Goal: Complete application form

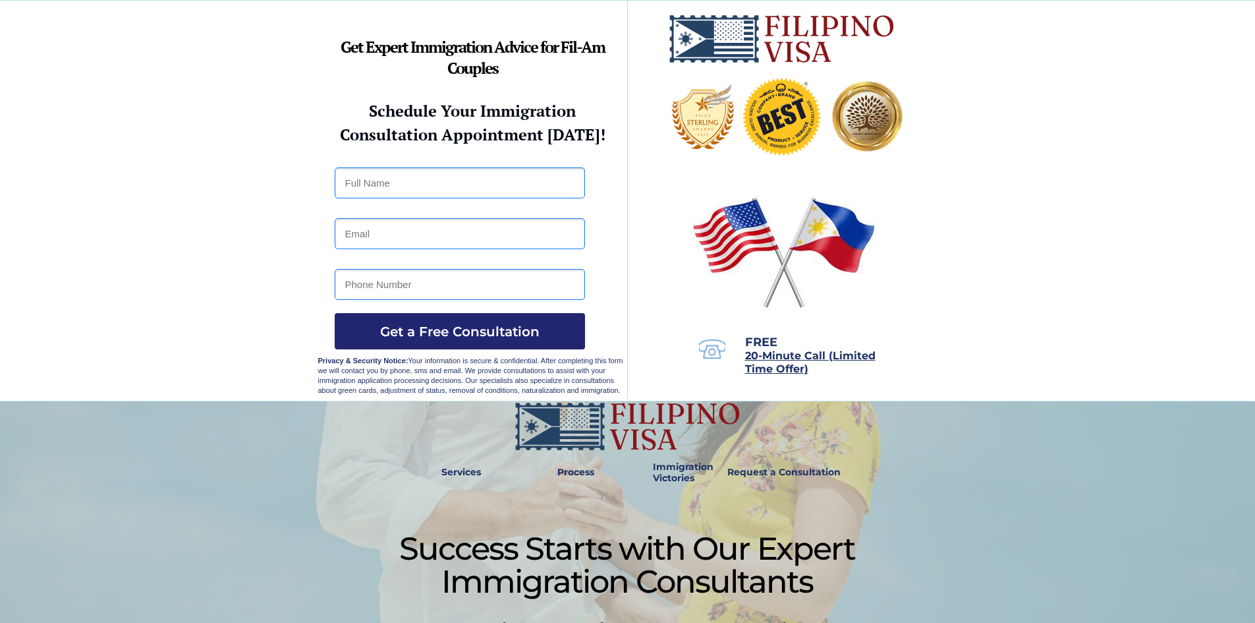
click at [451, 181] on input "text" at bounding box center [460, 182] width 250 height 31
click at [389, 179] on input "text" at bounding box center [460, 182] width 250 height 31
type input "Internal Test"
click at [366, 243] on input "email" at bounding box center [460, 233] width 250 height 31
click at [420, 233] on input "victormayengbam@togetherlight.com" at bounding box center [460, 233] width 250 height 31
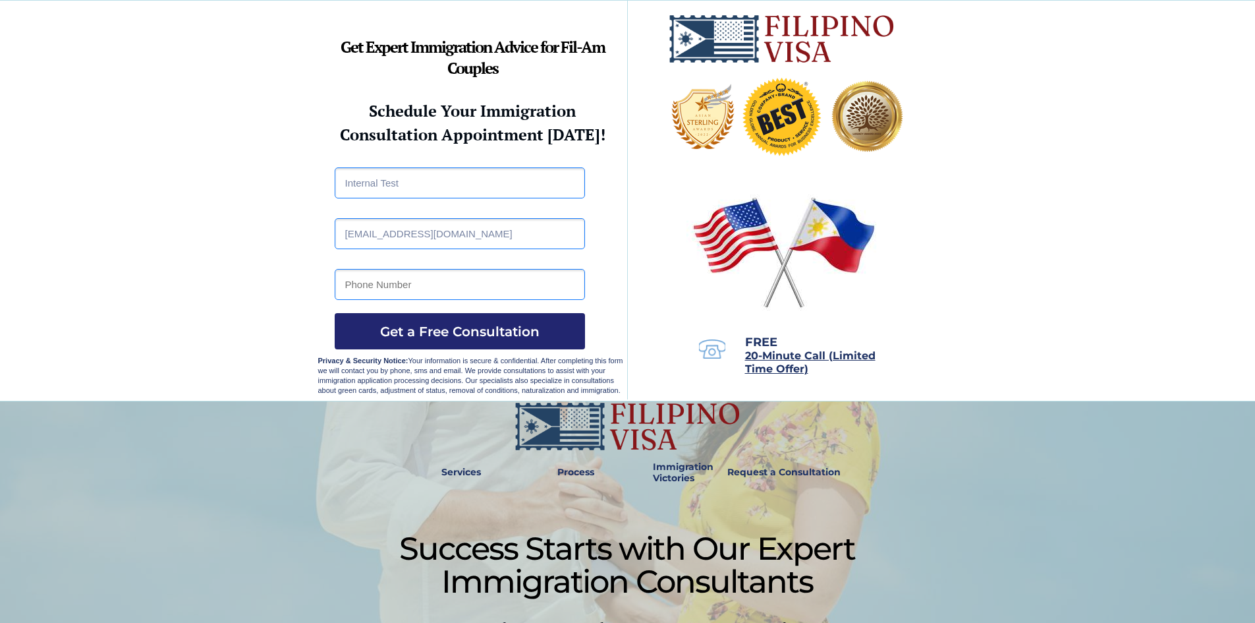
type input "victormayengbam+03-09-2025-1@togetherlight.com"
click at [461, 292] on input "tel" at bounding box center [460, 284] width 250 height 31
type input "5555555555"
click at [440, 338] on span "Get a Free Consultation" at bounding box center [460, 332] width 250 height 16
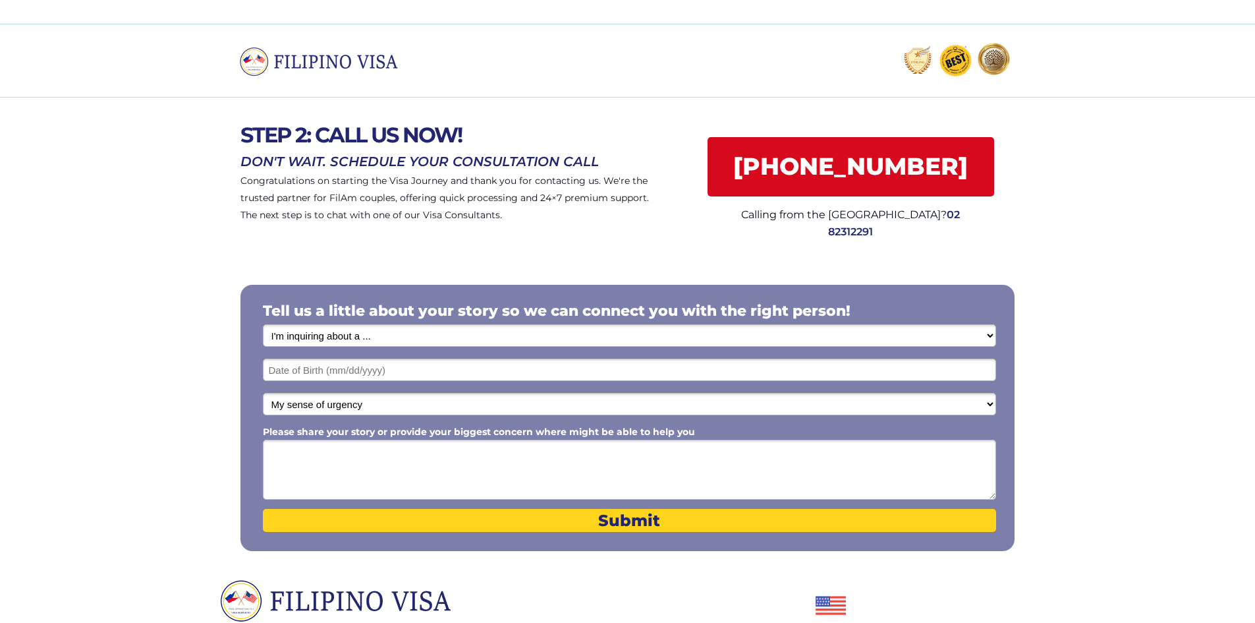
click at [190, 370] on div at bounding box center [627, 416] width 1255 height 327
click at [190, 318] on div at bounding box center [627, 416] width 1255 height 327
click at [190, 319] on div at bounding box center [627, 416] width 1255 height 327
click at [190, 318] on div at bounding box center [627, 416] width 1255 height 327
click at [182, 316] on div at bounding box center [627, 416] width 1255 height 327
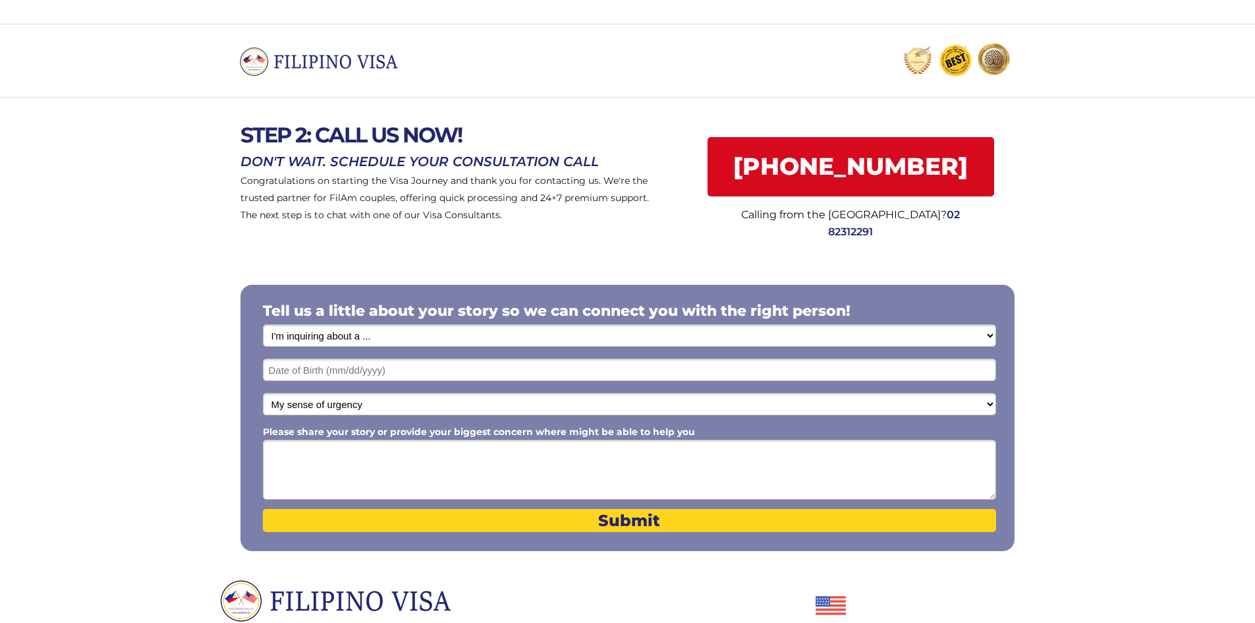
click at [145, 325] on div at bounding box center [627, 416] width 1255 height 327
click at [401, 336] on select "I'm inquiring about a ... I don't know or other services Retirement Visa for Th…" at bounding box center [630, 335] width 734 height 22
click at [386, 371] on input "text" at bounding box center [630, 370] width 734 height 22
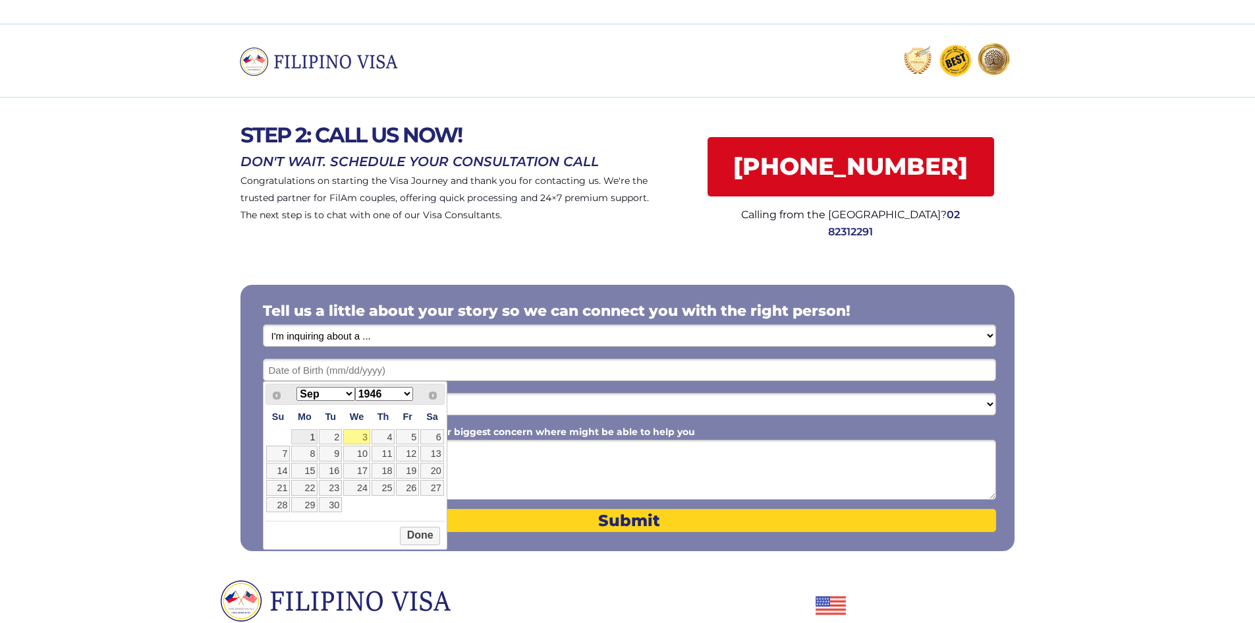
click at [310, 435] on link "1" at bounding box center [304, 437] width 26 height 16
type input "[DATE]"
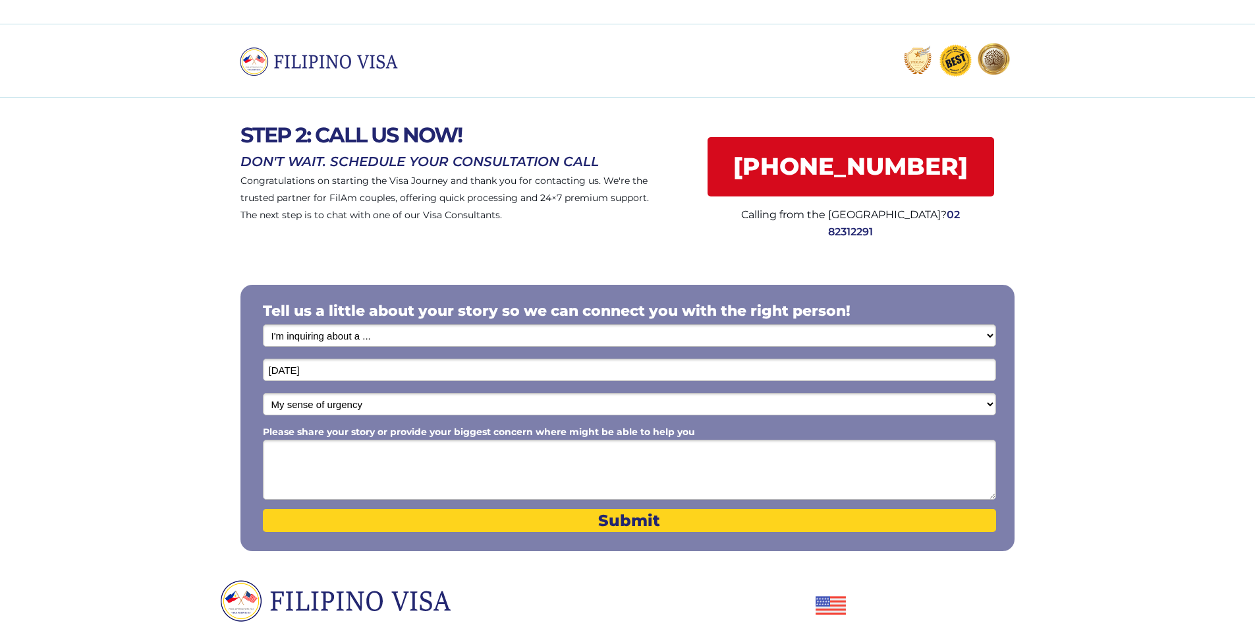
click at [344, 399] on select "My sense of urgency Low Priority - I'm just looking Medium High Priority - I ne…" at bounding box center [630, 404] width 734 height 22
select select "1804"
click at [263, 393] on select "My sense of urgency Low Priority - I'm just looking Medium High Priority - I ne…" at bounding box center [630, 404] width 734 height 22
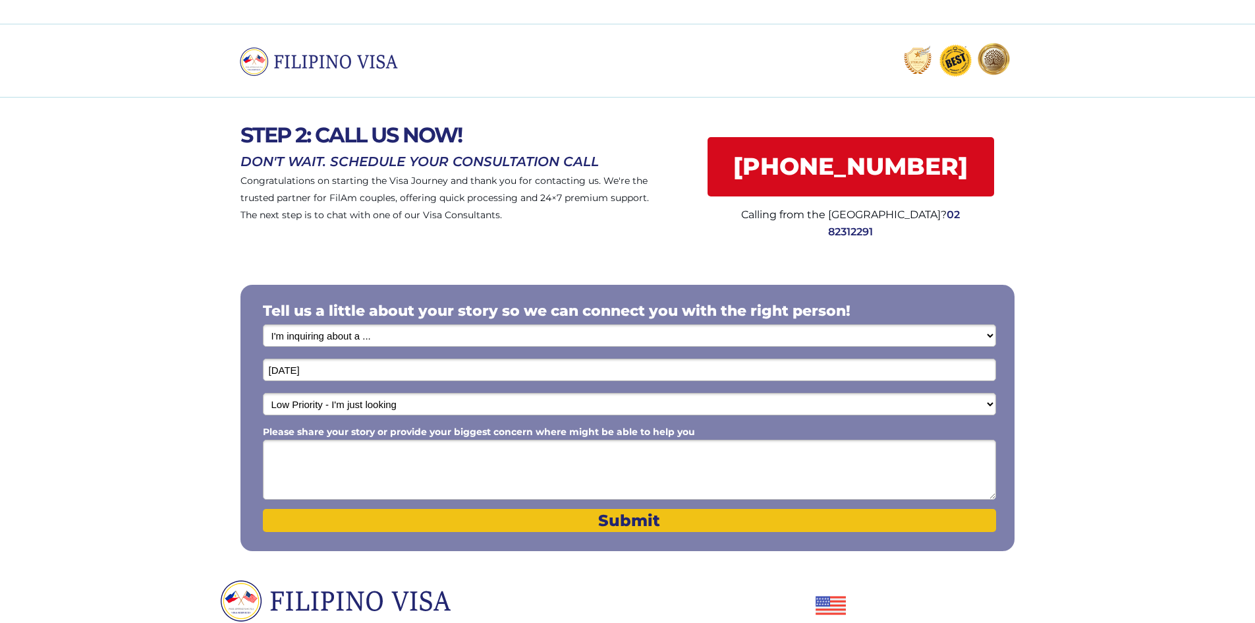
click at [580, 514] on span "Submit" at bounding box center [630, 520] width 734 height 19
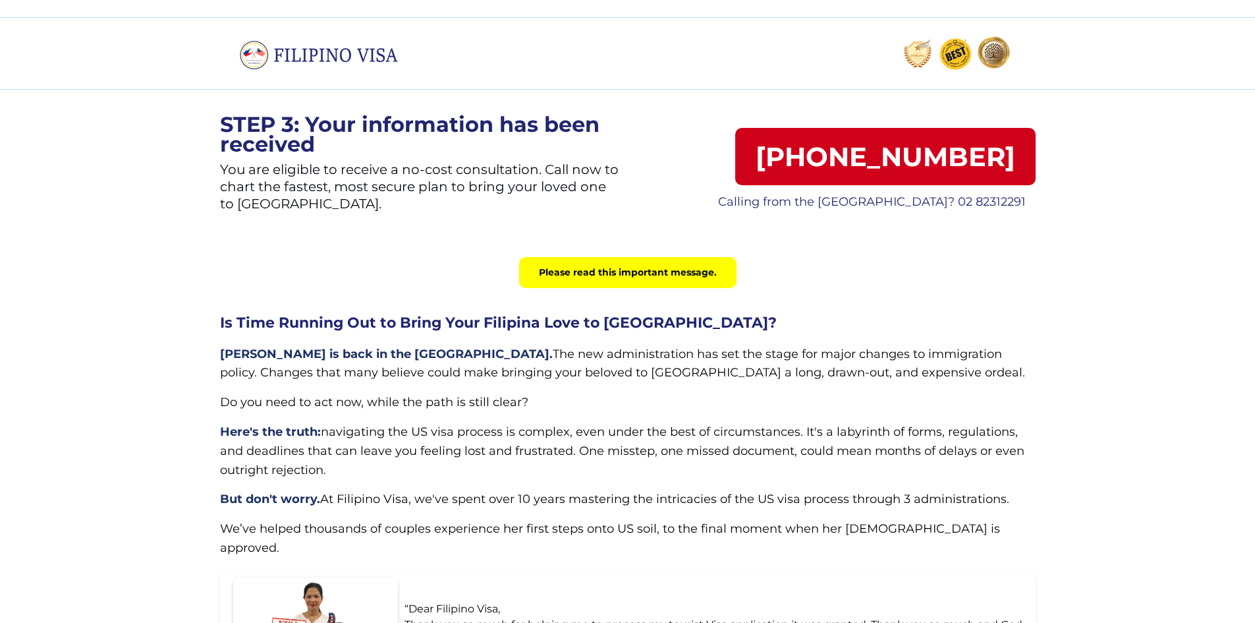
click at [424, 351] on span "[PERSON_NAME] is back in the [GEOGRAPHIC_DATA]." at bounding box center [386, 354] width 333 height 14
click at [481, 350] on span "The new administration has set the stage for major changes to immigration polic…" at bounding box center [622, 364] width 805 height 34
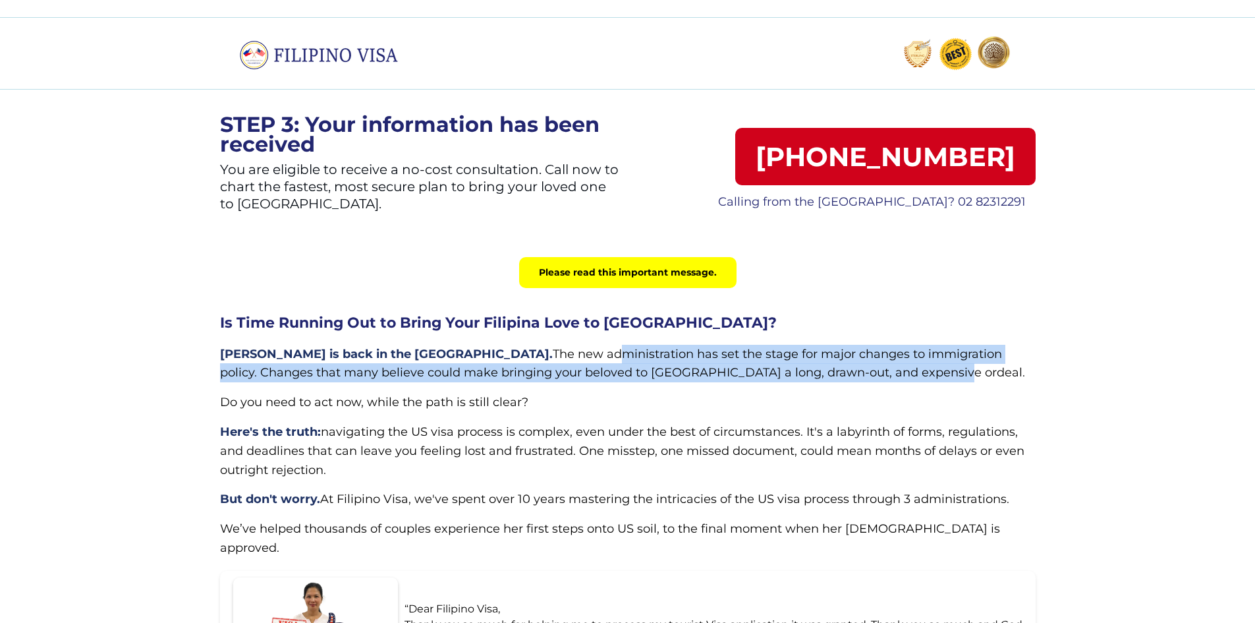
drag, startPoint x: 498, startPoint y: 357, endPoint x: 826, endPoint y: 376, distance: 328.1
click at [826, 376] on p "Trump is back in the White House. The new administration has set the stage for …" at bounding box center [628, 364] width 816 height 38
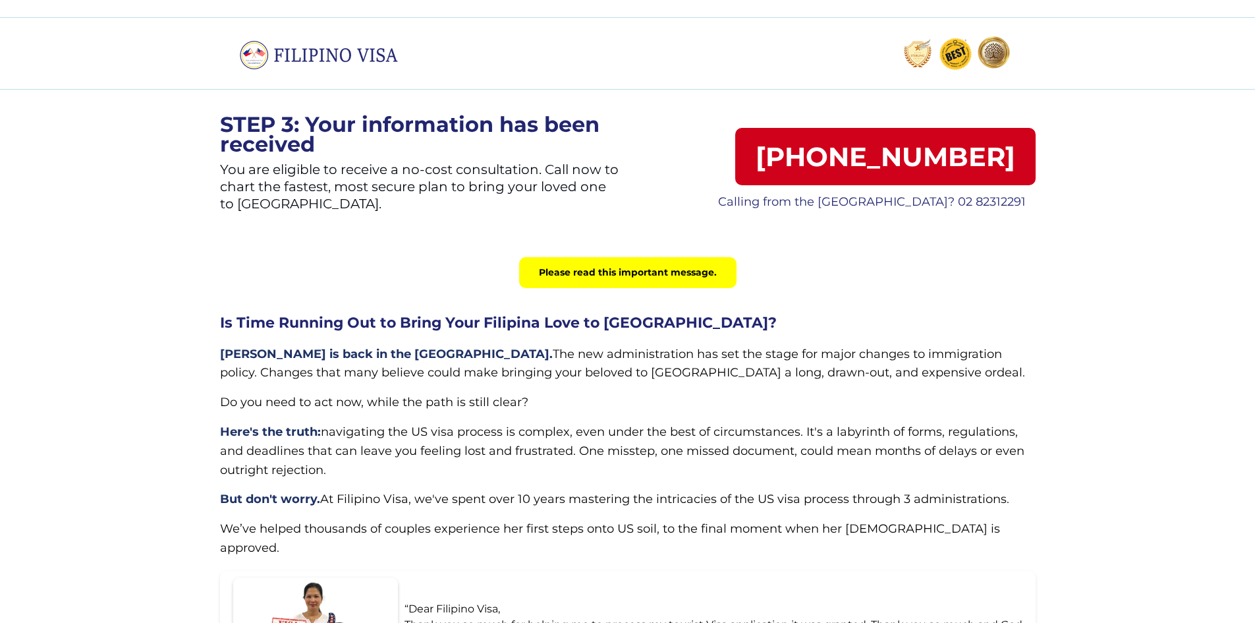
click at [766, 432] on span "navigating the US visa process is complex, even under the best of circumstances…" at bounding box center [622, 450] width 805 height 53
click at [784, 411] on p "Do you need to act now, while the path is still clear?" at bounding box center [628, 402] width 816 height 19
click at [786, 411] on p "Do you need to act now, while the path is still clear?" at bounding box center [628, 402] width 816 height 19
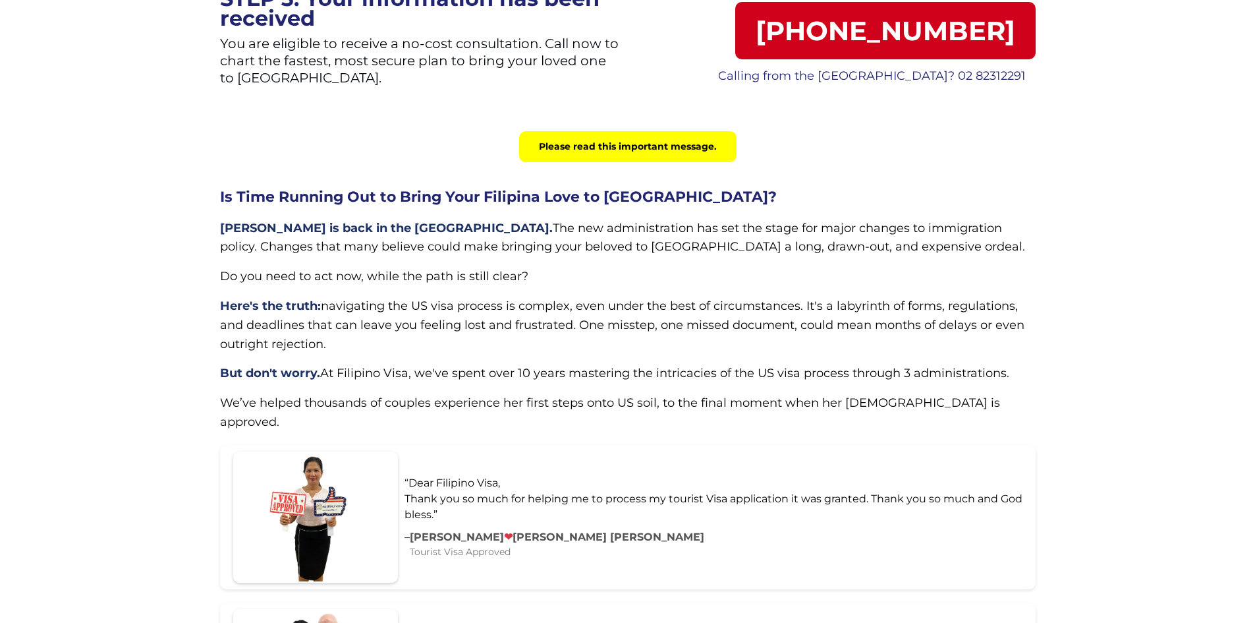
scroll to position [132, 0]
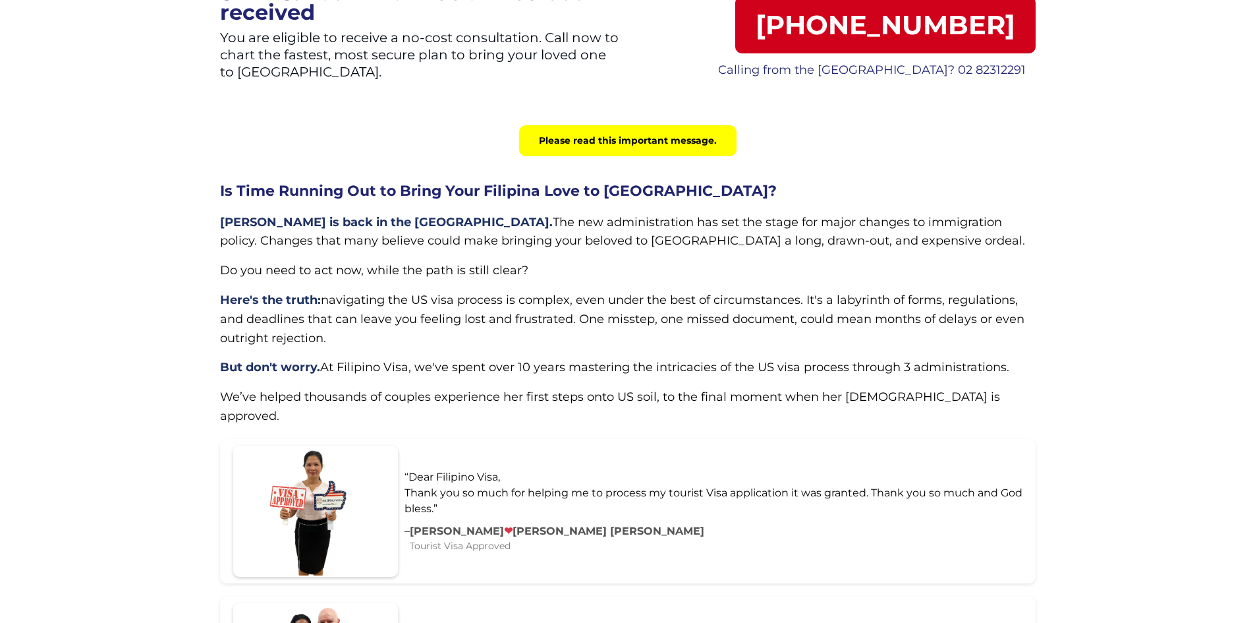
click at [802, 401] on span "We’ve helped thousands of couples experience her first steps onto US soil, to t…" at bounding box center [610, 406] width 780 height 34
click at [803, 400] on span "We’ve helped thousands of couples experience her first steps onto US soil, to t…" at bounding box center [610, 406] width 780 height 34
click at [884, 377] on p "But don't worry. At Filipino Visa, we've spent over 10 years mastering the intr…" at bounding box center [628, 367] width 816 height 19
click at [883, 372] on span "At Filipino Visa, we've spent over 10 years mastering the intricacies of the US…" at bounding box center [664, 367] width 689 height 14
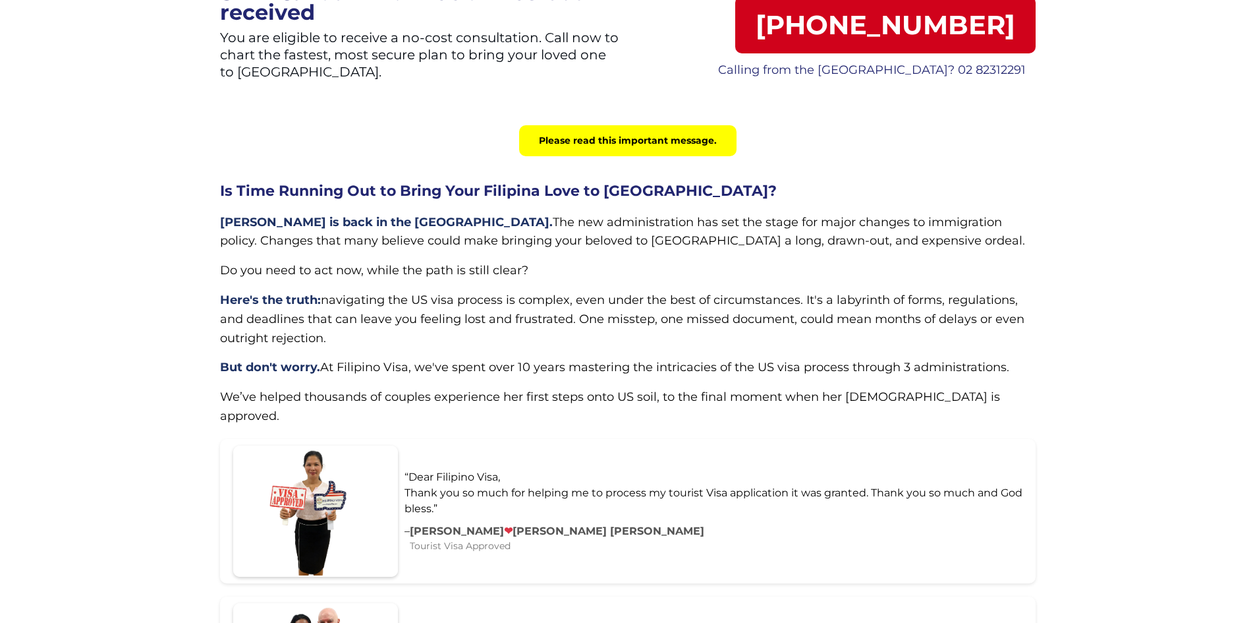
click at [883, 372] on span "At Filipino Visa, we've spent over 10 years mastering the intricacies of the US…" at bounding box center [664, 367] width 689 height 14
click at [97, 233] on div at bounding box center [627, 276] width 1255 height 327
click at [97, 232] on div at bounding box center [627, 276] width 1255 height 327
click at [1124, 304] on div at bounding box center [627, 276] width 1255 height 327
click at [1124, 301] on div at bounding box center [627, 276] width 1255 height 327
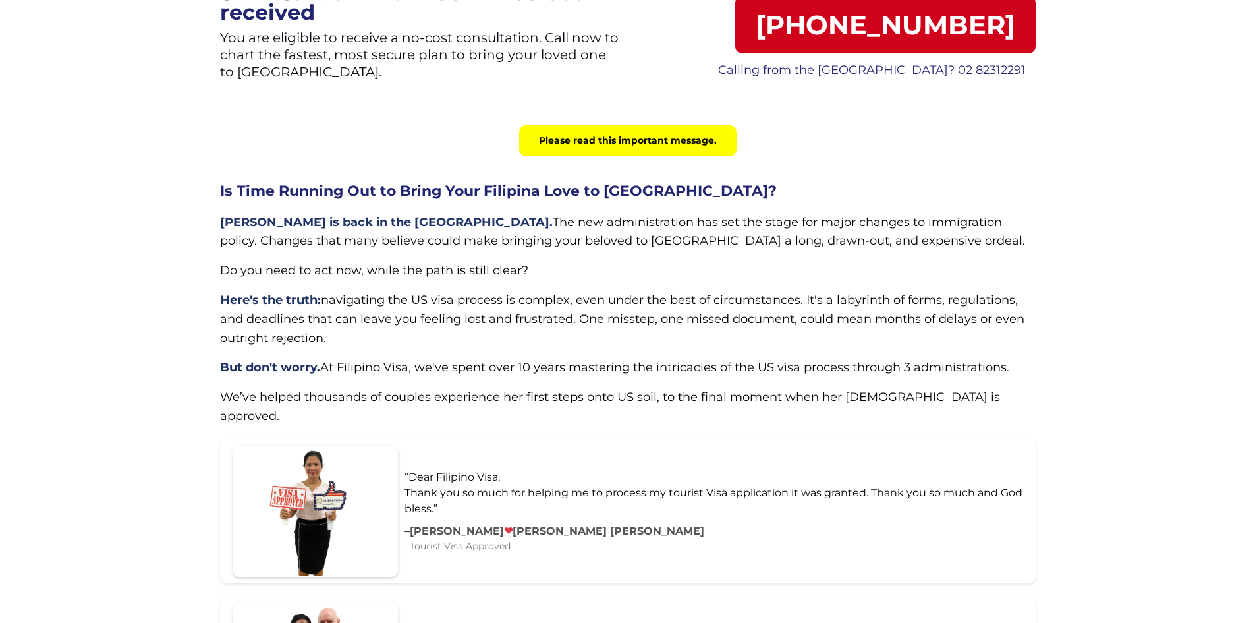
click at [1124, 301] on div at bounding box center [627, 276] width 1255 height 327
click at [1124, 299] on div at bounding box center [627, 276] width 1255 height 327
click at [1064, 177] on div at bounding box center [627, 276] width 1255 height 327
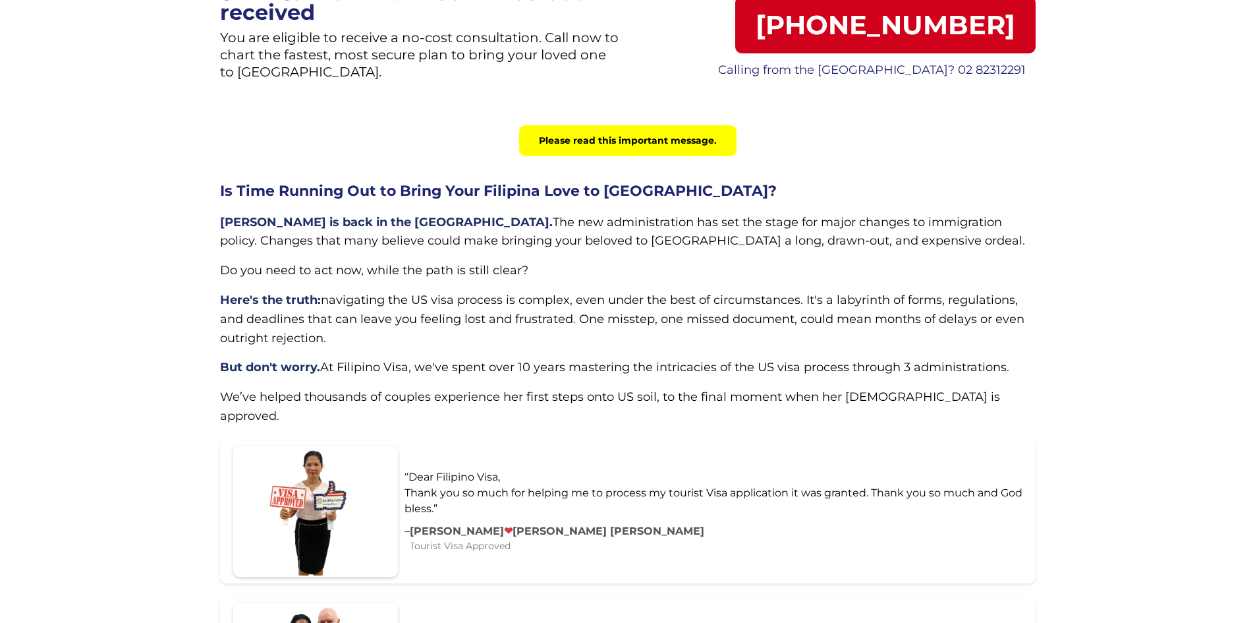
click at [1064, 177] on div at bounding box center [627, 276] width 1255 height 327
click at [1064, 176] on div at bounding box center [627, 276] width 1255 height 327
click at [1132, 389] on div at bounding box center [627, 276] width 1255 height 327
click at [1082, 302] on div at bounding box center [627, 276] width 1255 height 327
